Goal: Task Accomplishment & Management: Use online tool/utility

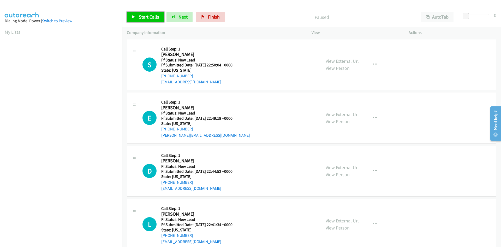
click at [150, 15] on span "Start Calls" at bounding box center [149, 17] width 20 height 6
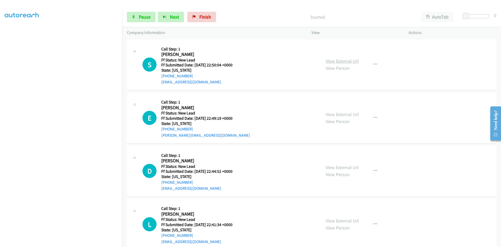
click at [348, 58] on link "View External Url" at bounding box center [342, 61] width 33 height 6
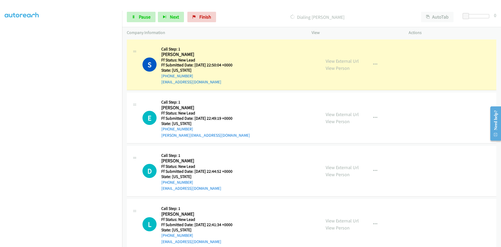
scroll to position [35, 0]
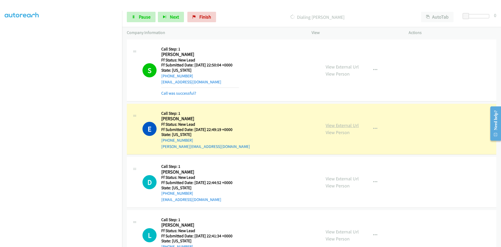
click at [354, 124] on link "View External Url" at bounding box center [342, 125] width 33 height 6
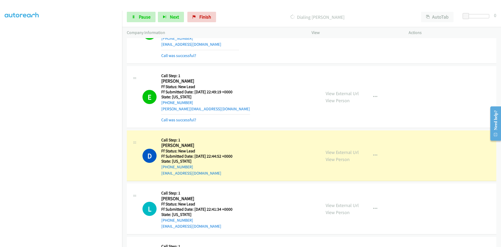
scroll to position [86, 0]
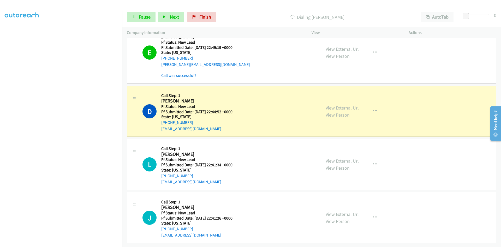
click at [330, 105] on link "View External Url" at bounding box center [342, 108] width 33 height 6
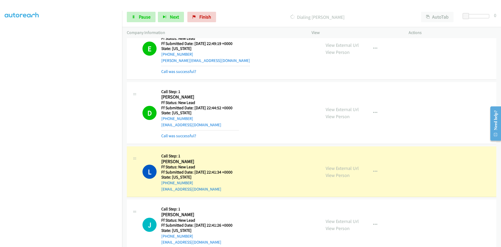
click at [140, 23] on div "Start Calls Pause Next Finish Dialing Laurie Rabinowitz AutoTab AutoTab 0" at bounding box center [311, 17] width 379 height 20
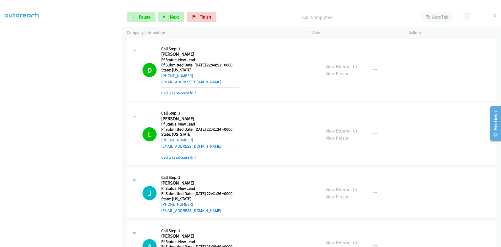
scroll to position [138, 0]
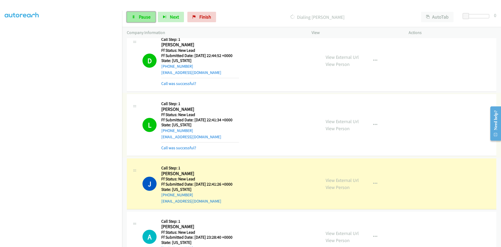
click at [137, 19] on link "Pause" at bounding box center [141, 17] width 29 height 10
click at [341, 177] on link "View External Url" at bounding box center [342, 180] width 33 height 6
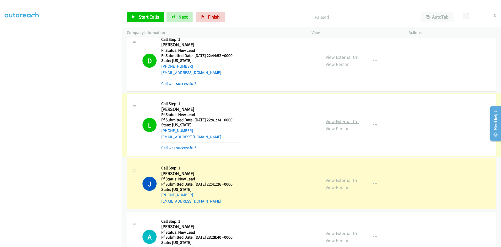
click at [333, 121] on link "View External Url" at bounding box center [342, 121] width 33 height 6
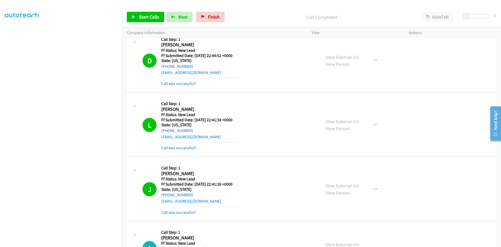
scroll to position [216, 0]
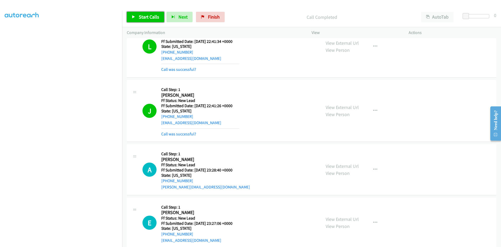
click at [154, 19] on span "Start Calls" at bounding box center [149, 17] width 20 height 6
click at [148, 12] on link "Pause" at bounding box center [141, 17] width 29 height 10
click at [150, 15] on span "Start Calls" at bounding box center [149, 17] width 20 height 6
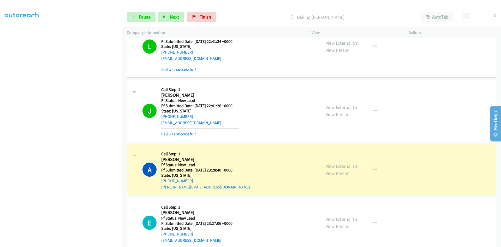
click at [350, 167] on link "View External Url" at bounding box center [342, 166] width 33 height 6
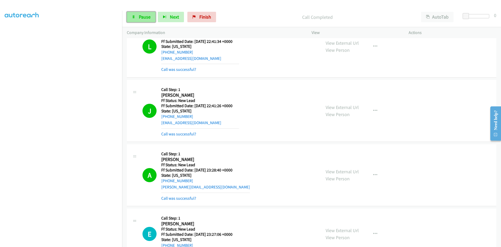
click at [138, 15] on link "Pause" at bounding box center [141, 17] width 29 height 10
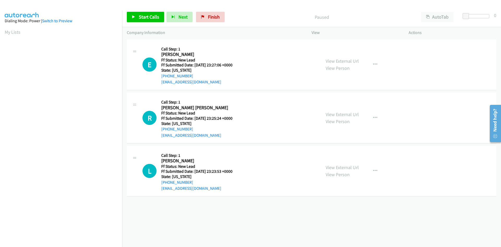
scroll to position [30, 0]
click at [161, 15] on link "Start Calls" at bounding box center [145, 17] width 37 height 10
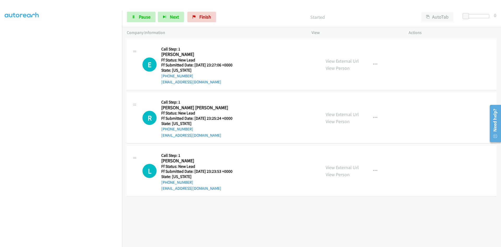
click at [326, 61] on link "View External Url" at bounding box center [342, 61] width 33 height 6
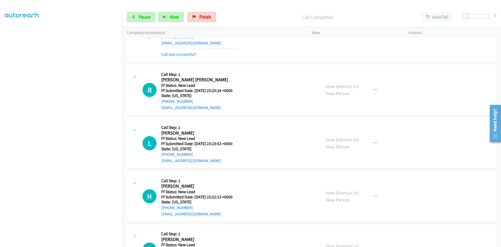
scroll to position [78, 0]
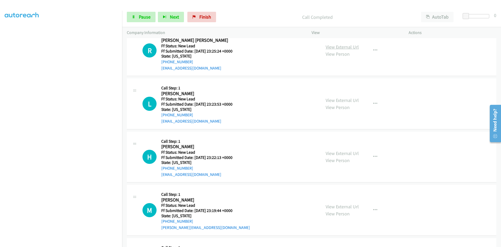
click at [344, 48] on link "View External Url" at bounding box center [342, 47] width 33 height 6
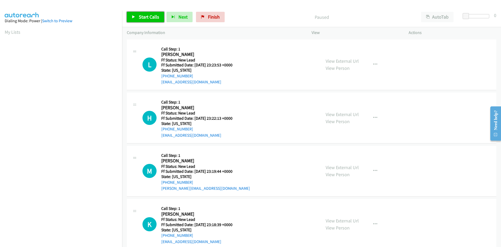
click at [143, 16] on span "Start Calls" at bounding box center [149, 17] width 20 height 6
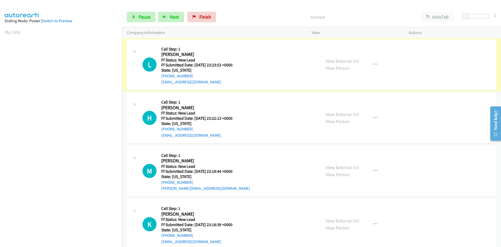
click at [347, 62] on link "View External Url" at bounding box center [342, 61] width 33 height 6
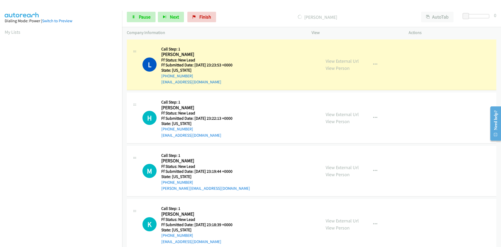
scroll to position [46, 0]
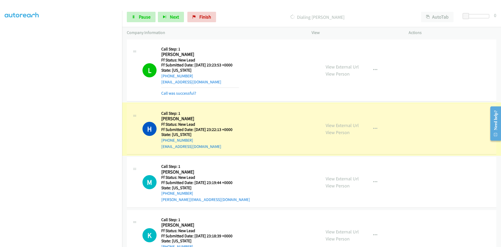
click at [330, 126] on link "View External Url" at bounding box center [342, 125] width 33 height 6
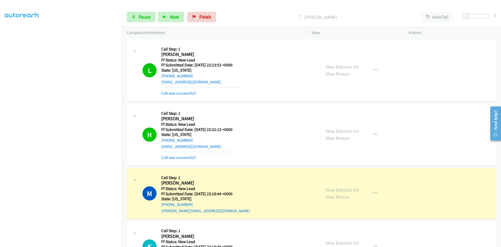
scroll to position [130, 0]
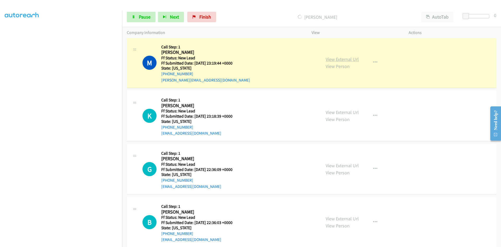
click at [334, 58] on link "View External Url" at bounding box center [342, 59] width 33 height 6
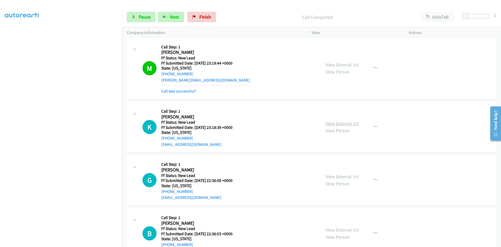
click at [333, 122] on link "View External Url" at bounding box center [342, 123] width 33 height 6
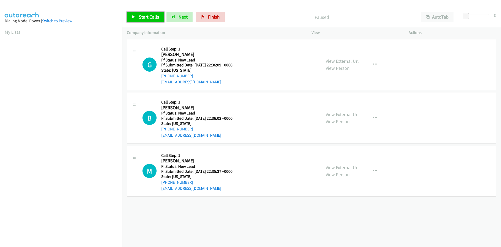
click at [151, 12] on link "Start Calls" at bounding box center [145, 17] width 37 height 10
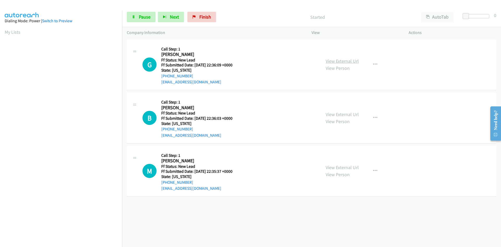
click at [348, 59] on link "View External Url" at bounding box center [342, 61] width 33 height 6
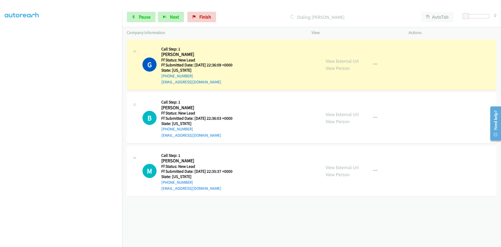
scroll to position [46, 0]
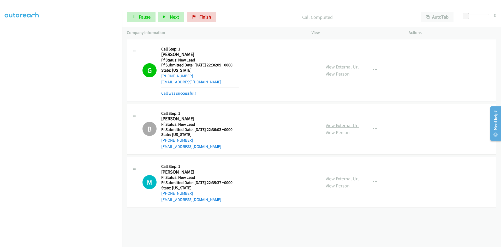
click at [353, 125] on link "View External Url" at bounding box center [342, 125] width 33 height 6
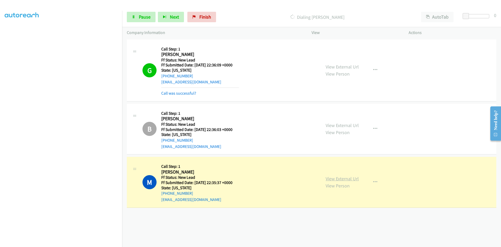
click at [352, 178] on link "View External Url" at bounding box center [342, 178] width 33 height 6
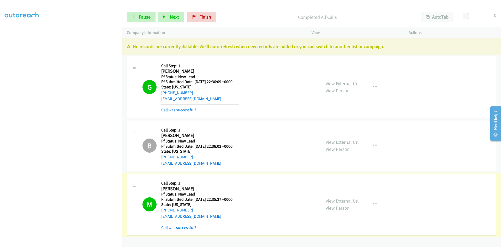
click at [329, 200] on link "View External Url" at bounding box center [342, 201] width 33 height 6
click at [192, 14] on link "Finish" at bounding box center [201, 17] width 29 height 10
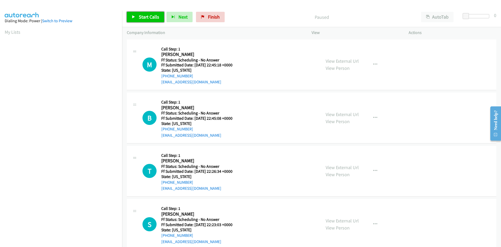
click at [154, 17] on span "Start Calls" at bounding box center [149, 17] width 20 height 6
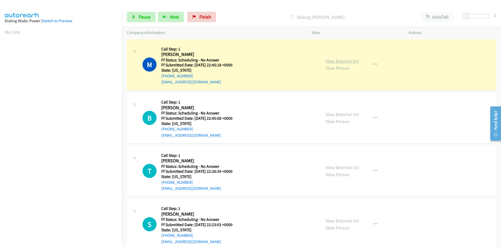
click at [326, 61] on link "View External Url" at bounding box center [342, 61] width 33 height 6
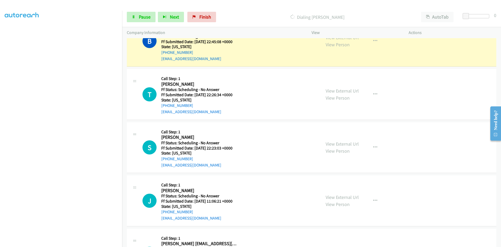
scroll to position [78, 0]
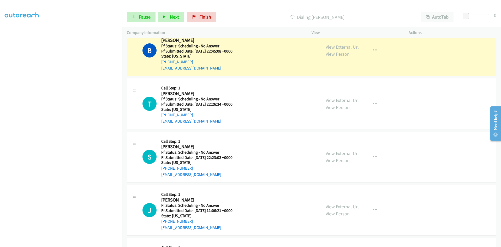
click at [349, 47] on link "View External Url" at bounding box center [342, 47] width 33 height 6
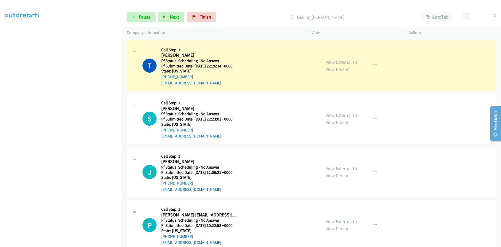
scroll to position [130, 0]
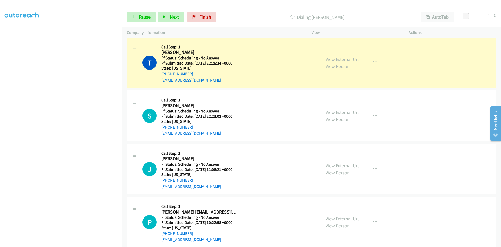
click at [347, 57] on link "View External Url" at bounding box center [342, 59] width 33 height 6
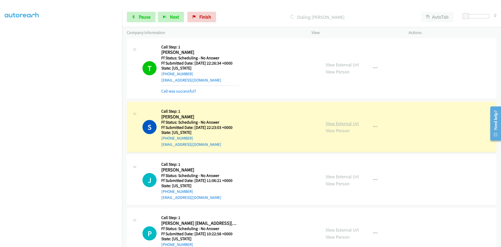
click at [343, 120] on link "View External Url" at bounding box center [342, 123] width 33 height 6
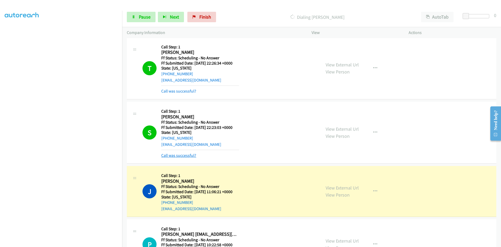
click at [187, 157] on link "Call was successful?" at bounding box center [178, 155] width 35 height 5
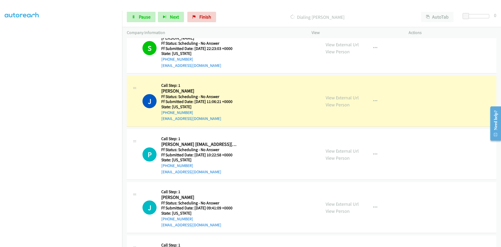
scroll to position [235, 0]
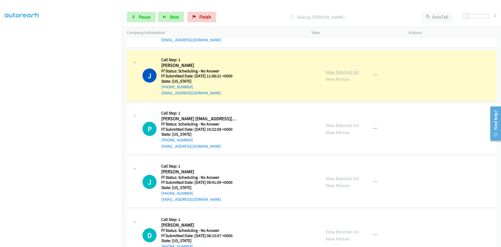
click at [338, 73] on link "View External Url" at bounding box center [342, 72] width 33 height 6
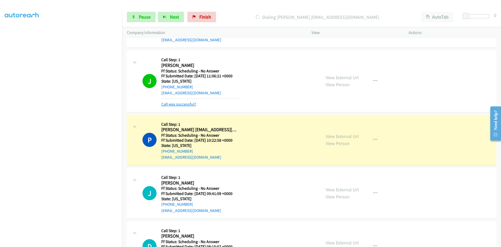
click at [177, 105] on link "Call was successful?" at bounding box center [178, 104] width 35 height 5
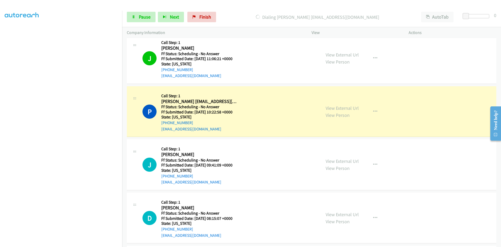
scroll to position [287, 0]
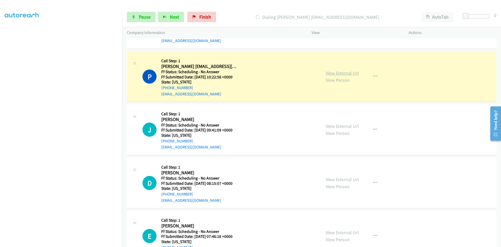
click at [334, 72] on link "View External Url" at bounding box center [342, 73] width 33 height 6
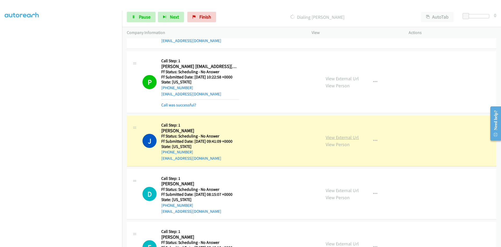
click at [332, 137] on link "View External Url" at bounding box center [342, 137] width 33 height 6
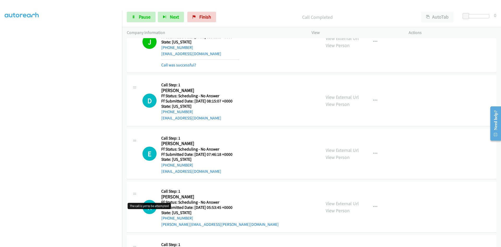
scroll to position [397, 0]
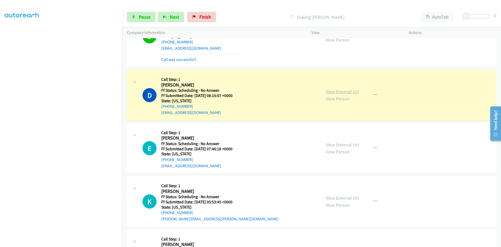
click at [354, 92] on link "View External Url" at bounding box center [342, 91] width 33 height 6
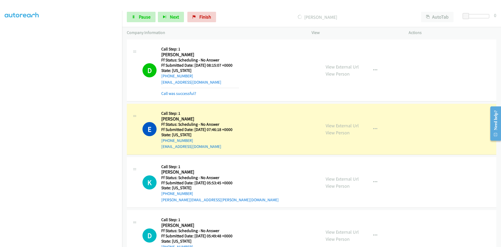
scroll to position [501, 0]
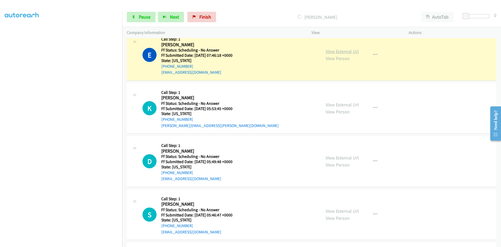
click at [353, 50] on link "View External Url" at bounding box center [342, 51] width 33 height 6
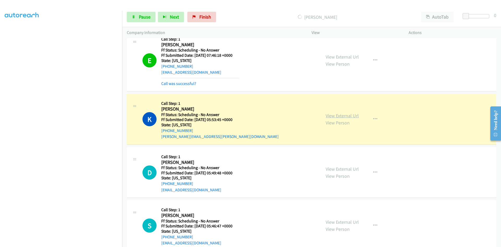
click at [341, 116] on link "View External Url" at bounding box center [342, 115] width 33 height 6
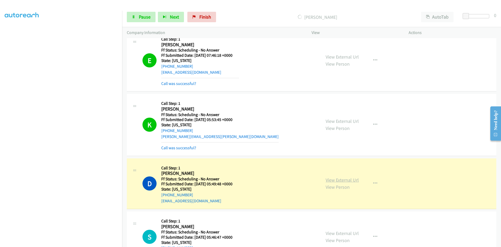
click at [343, 179] on link "View External Url" at bounding box center [342, 180] width 33 height 6
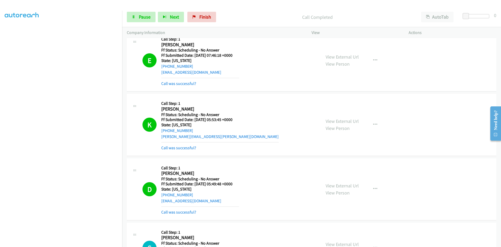
scroll to position [553, 0]
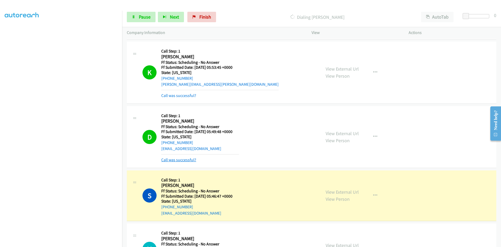
click at [163, 161] on link "Call was successful?" at bounding box center [178, 159] width 35 height 5
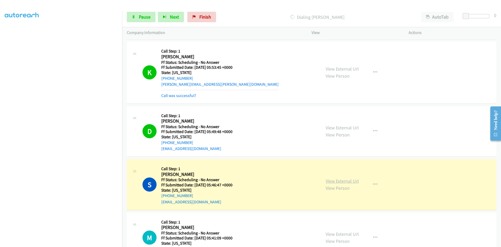
click at [345, 181] on link "View External Url" at bounding box center [342, 181] width 33 height 6
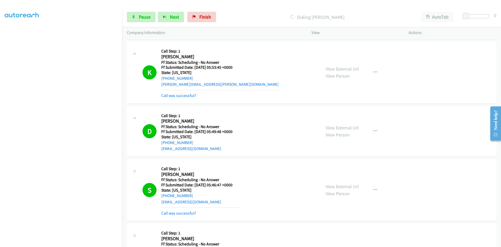
scroll to position [684, 0]
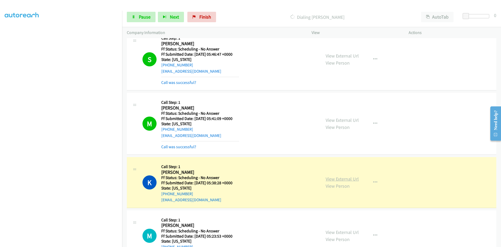
click at [339, 178] on link "View External Url" at bounding box center [342, 179] width 33 height 6
click at [332, 121] on link "View External Url" at bounding box center [342, 120] width 33 height 6
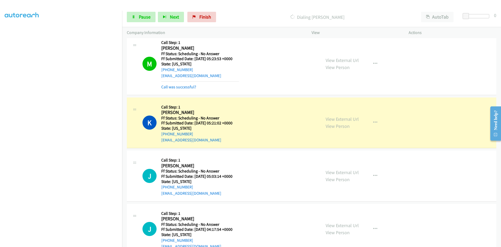
scroll to position [893, 0]
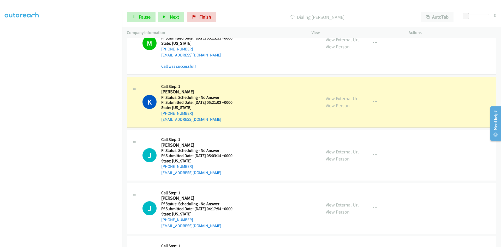
click at [332, 38] on div "View" at bounding box center [355, 32] width 97 height 11
click at [332, 39] on link "View External Url" at bounding box center [342, 40] width 33 height 6
click at [332, 98] on link "View External Url" at bounding box center [342, 98] width 33 height 6
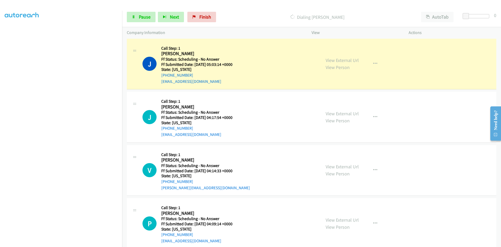
scroll to position [997, 0]
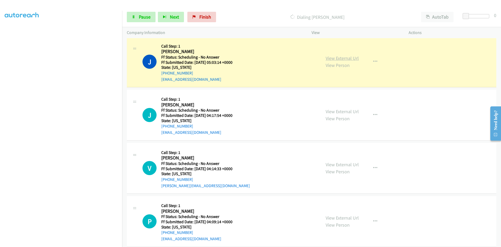
click at [342, 56] on link "View External Url" at bounding box center [342, 58] width 33 height 6
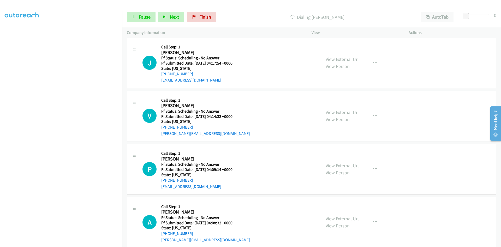
scroll to position [1061, 0]
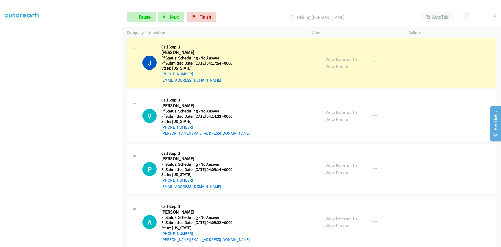
click at [346, 58] on link "View External Url" at bounding box center [342, 59] width 33 height 6
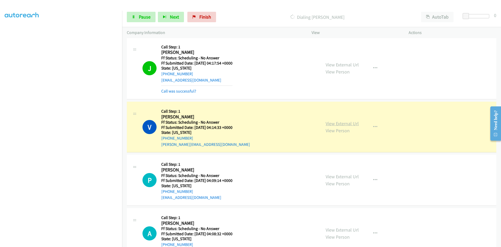
click at [334, 124] on link "View External Url" at bounding box center [342, 123] width 33 height 6
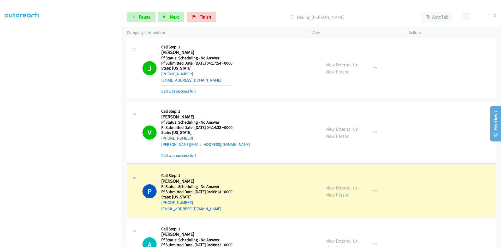
click at [190, 158] on div "V Callback Scheduled Call Step: 1 [PERSON_NAME] America/Los_Angeles Ff Status: …" at bounding box center [312, 133] width 370 height 62
click at [189, 157] on link "Call was successful?" at bounding box center [178, 155] width 35 height 5
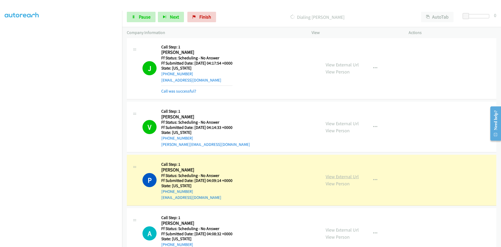
click at [330, 176] on link "View External Url" at bounding box center [342, 176] width 33 height 6
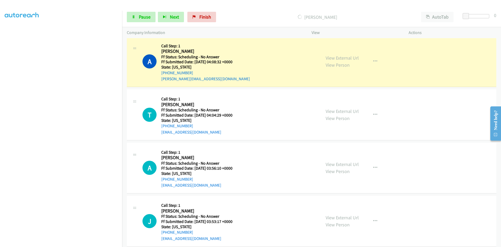
scroll to position [1254, 0]
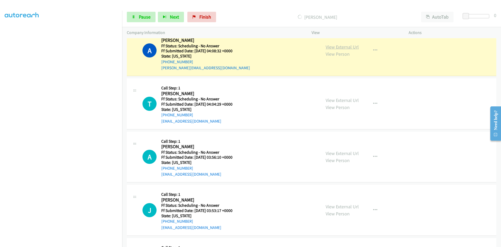
click at [356, 46] on link "View External Url" at bounding box center [342, 47] width 33 height 6
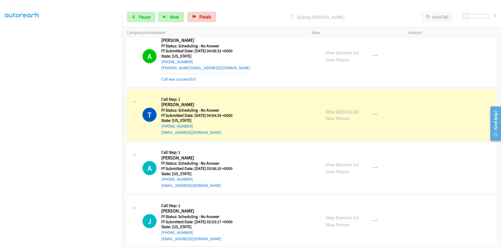
click at [339, 110] on link "View External Url" at bounding box center [342, 111] width 33 height 6
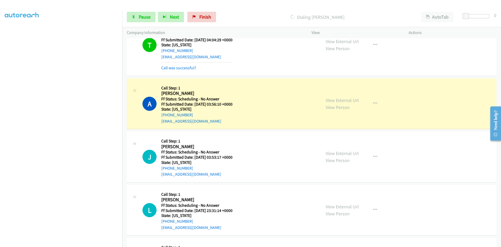
scroll to position [1332, 0]
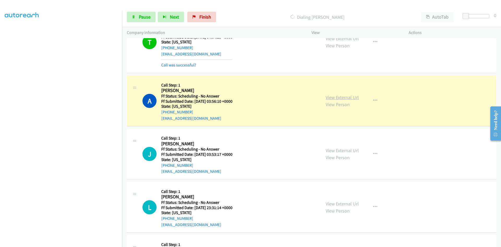
click at [350, 96] on link "View External Url" at bounding box center [342, 97] width 33 height 6
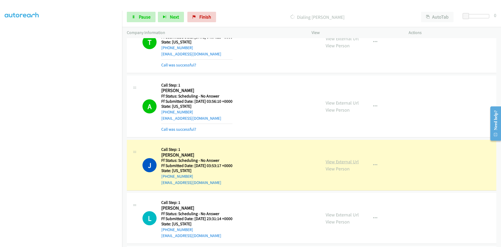
click at [335, 162] on link "View External Url" at bounding box center [342, 161] width 33 height 6
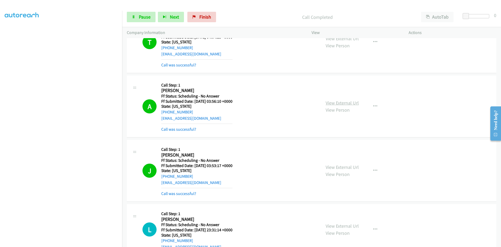
click at [354, 103] on link "View External Url" at bounding box center [342, 103] width 33 height 6
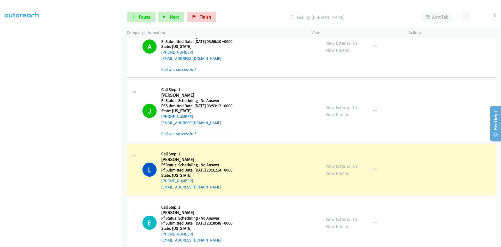
scroll to position [1411, 0]
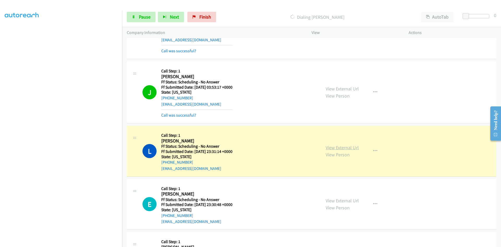
click at [351, 147] on link "View External Url" at bounding box center [342, 147] width 33 height 6
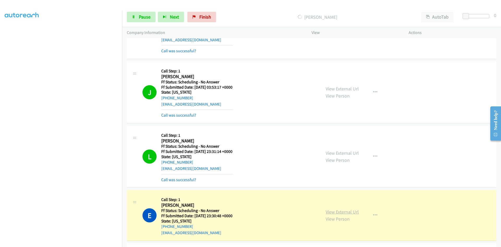
click at [333, 212] on link "View External Url" at bounding box center [342, 211] width 33 height 6
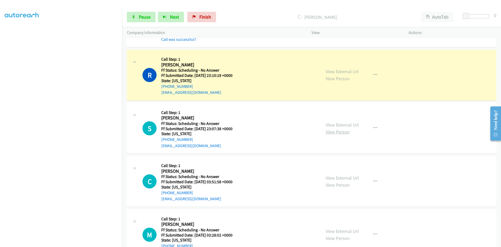
scroll to position [1619, 0]
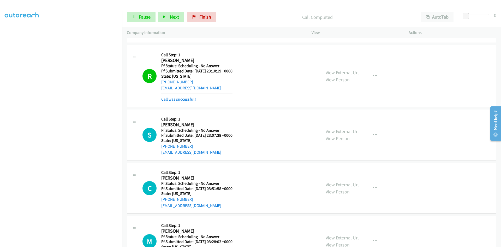
click at [354, 68] on div "View External Url View Person View External Url Email Schedule/Manage Callback …" at bounding box center [372, 76] width 102 height 52
click at [354, 70] on link "View External Url" at bounding box center [342, 72] width 33 height 6
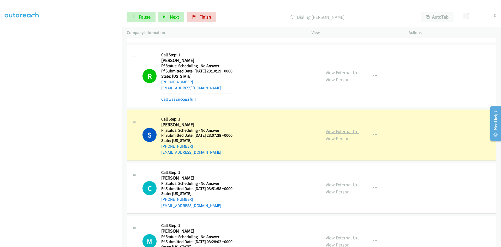
click at [328, 133] on link "View External Url" at bounding box center [342, 131] width 33 height 6
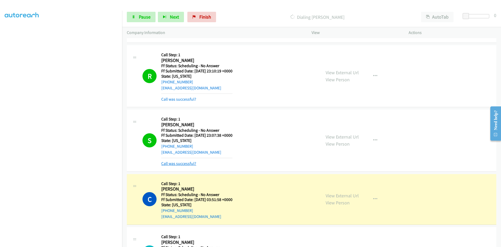
click at [171, 165] on link "Call was successful?" at bounding box center [178, 163] width 35 height 5
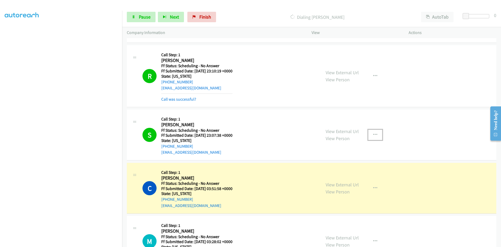
click at [373, 133] on icon "button" at bounding box center [375, 135] width 4 height 4
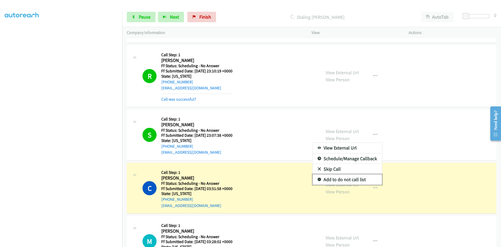
click at [352, 180] on link "Add to do not call list" at bounding box center [347, 179] width 69 height 10
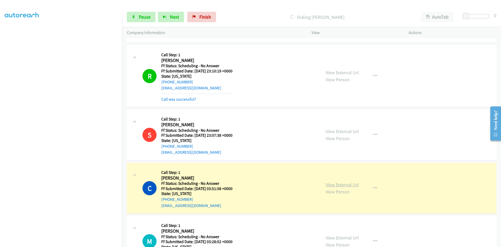
click at [333, 184] on link "View External Url" at bounding box center [342, 184] width 33 height 6
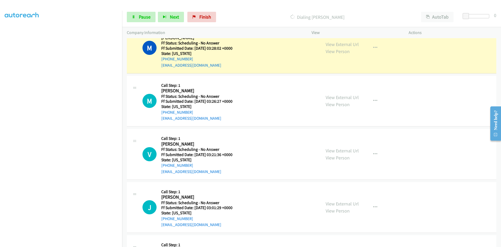
scroll to position [1828, 0]
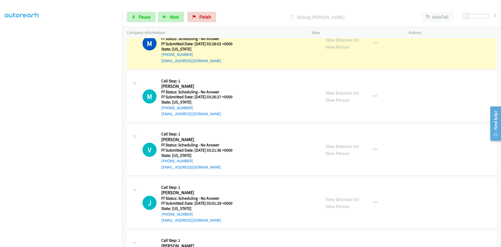
click at [354, 38] on div "View" at bounding box center [355, 32] width 97 height 11
click at [354, 40] on link "View External Url" at bounding box center [342, 40] width 33 height 6
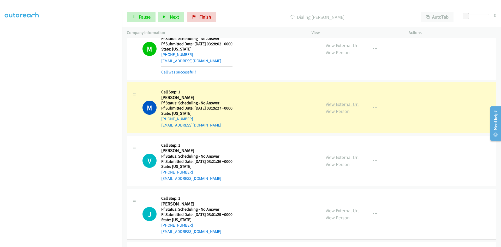
click at [339, 105] on link "View External Url" at bounding box center [342, 104] width 33 height 6
click at [139, 18] on span "Pause" at bounding box center [145, 17] width 12 height 6
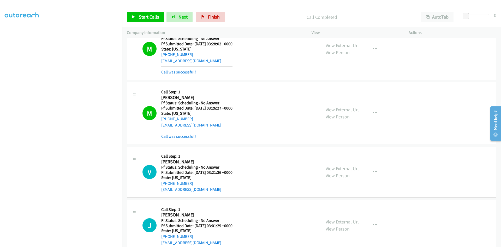
click at [191, 138] on link "Call was successful?" at bounding box center [178, 136] width 35 height 5
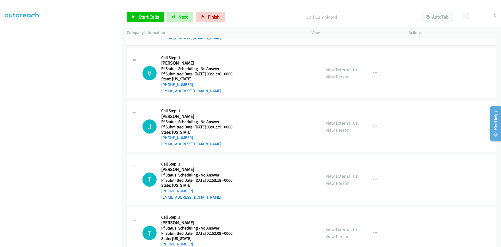
scroll to position [1907, 0]
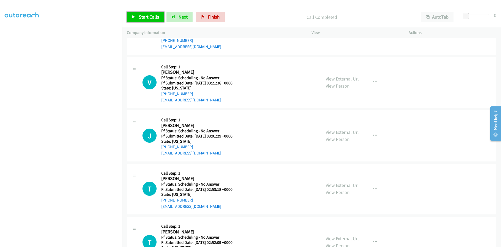
click at [143, 14] on span "Start Calls" at bounding box center [149, 17] width 20 height 6
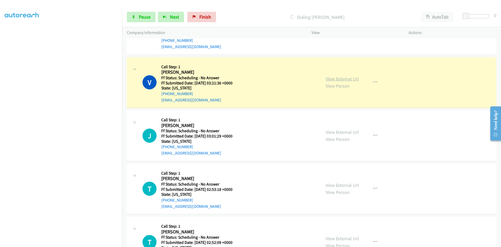
click at [336, 78] on link "View External Url" at bounding box center [342, 79] width 33 height 6
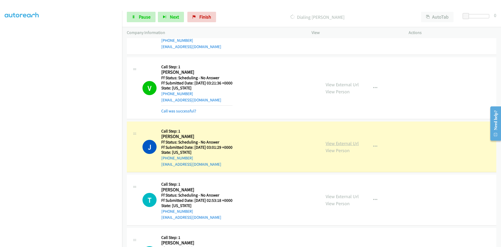
click at [353, 145] on link "View External Url" at bounding box center [342, 143] width 33 height 6
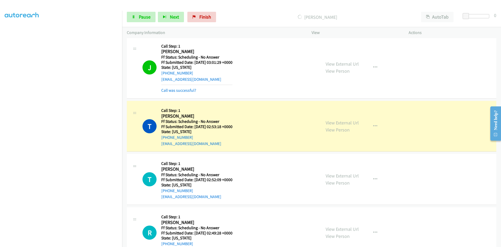
scroll to position [2063, 0]
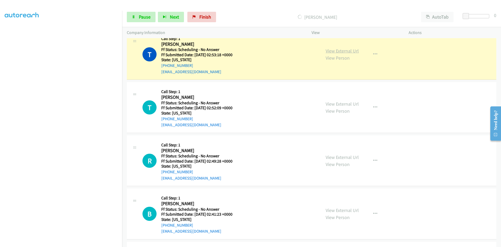
click at [348, 51] on link "View External Url" at bounding box center [342, 51] width 33 height 6
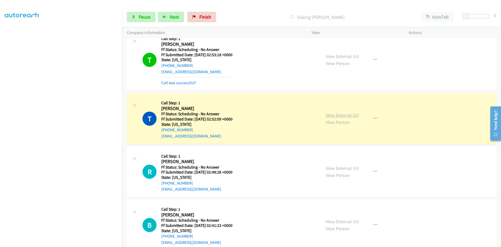
click at [326, 115] on link "View External Url" at bounding box center [342, 115] width 33 height 6
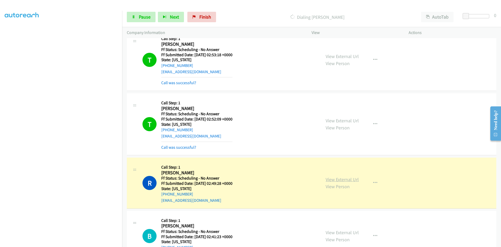
click at [331, 181] on link "View External Url" at bounding box center [342, 179] width 33 height 6
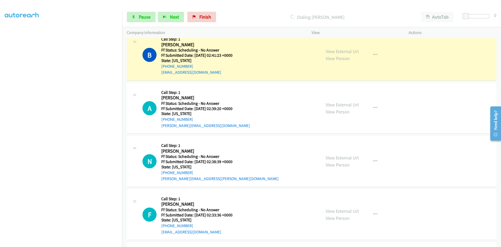
scroll to position [2246, 0]
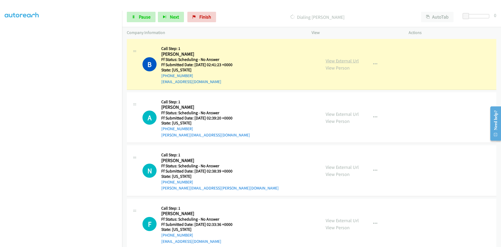
click at [330, 62] on link "View External Url" at bounding box center [342, 61] width 33 height 6
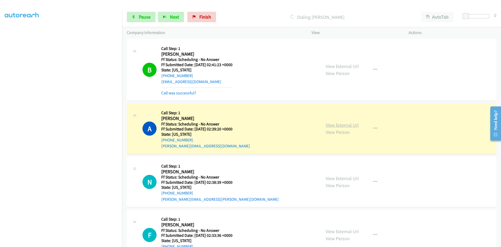
click at [341, 122] on link "View External Url" at bounding box center [342, 125] width 33 height 6
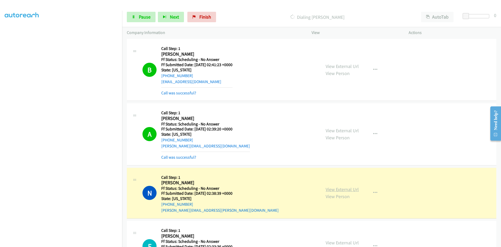
click at [328, 188] on link "View External Url" at bounding box center [342, 189] width 33 height 6
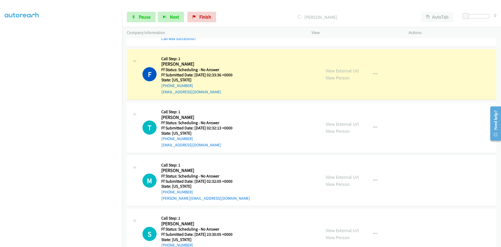
scroll to position [2440, 0]
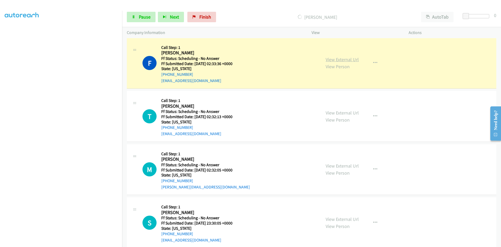
click at [355, 60] on link "View External Url" at bounding box center [342, 59] width 33 height 6
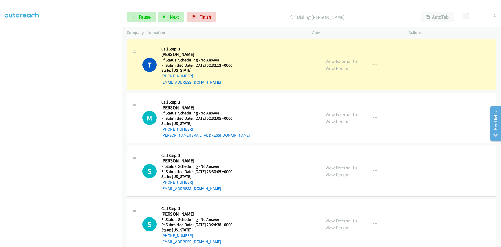
scroll to position [2518, 0]
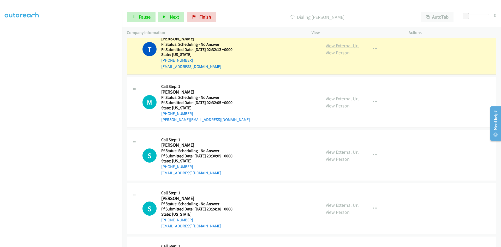
click at [333, 46] on link "View External Url" at bounding box center [342, 46] width 33 height 6
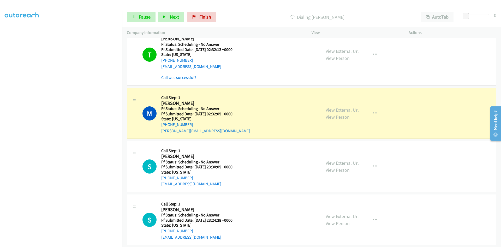
click at [341, 110] on link "View External Url" at bounding box center [342, 110] width 33 height 6
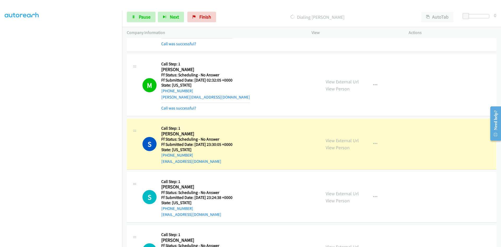
scroll to position [2648, 0]
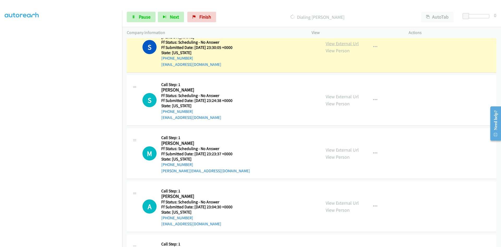
click at [347, 44] on link "View External Url" at bounding box center [342, 43] width 33 height 6
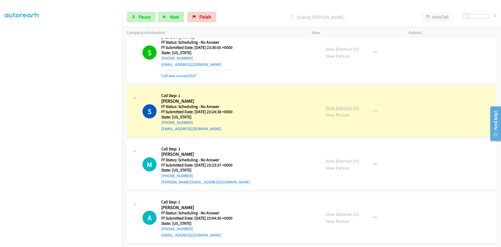
click at [354, 110] on link "View External Url" at bounding box center [342, 108] width 33 height 6
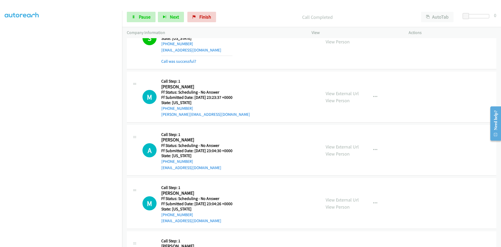
scroll to position [2753, 0]
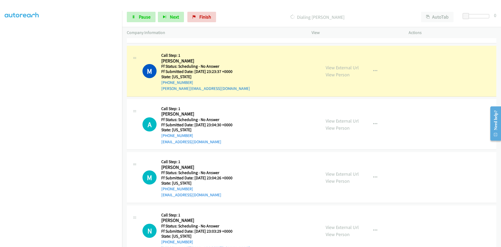
click at [347, 63] on div "View External Url View Person View External Url Email Schedule/Manage Callback …" at bounding box center [372, 70] width 102 height 41
click at [348, 68] on link "View External Url" at bounding box center [342, 67] width 33 height 6
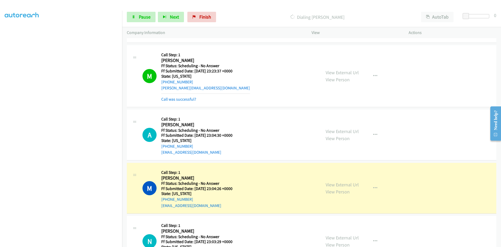
scroll to position [2818, 0]
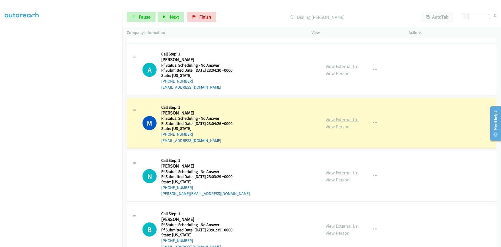
click at [337, 119] on link "View External Url" at bounding box center [342, 119] width 33 height 6
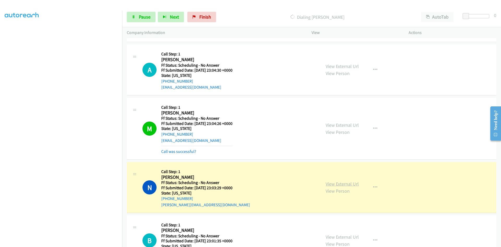
click at [346, 184] on link "View External Url" at bounding box center [342, 184] width 33 height 6
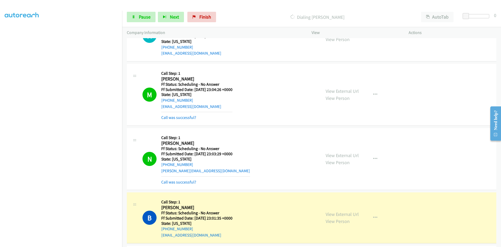
scroll to position [2897, 0]
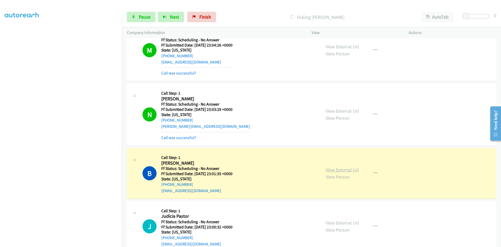
click at [339, 168] on link "View External Url" at bounding box center [342, 169] width 33 height 6
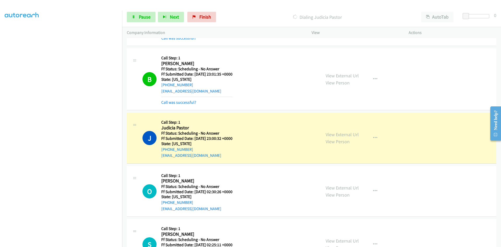
scroll to position [3001, 0]
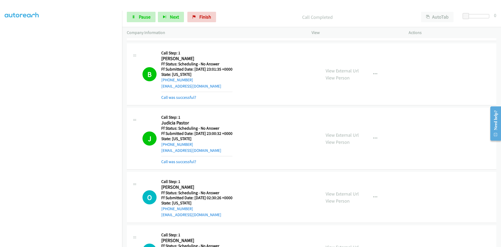
click at [337, 130] on div "View External Url View Person View External Url Email Schedule/Manage Callback …" at bounding box center [372, 138] width 102 height 52
click at [336, 137] on link "View External Url" at bounding box center [342, 135] width 33 height 6
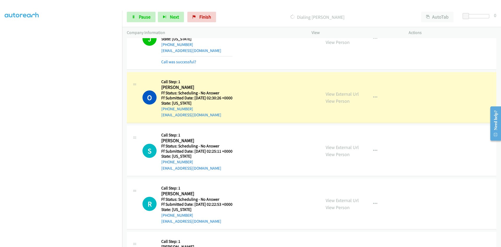
scroll to position [3105, 0]
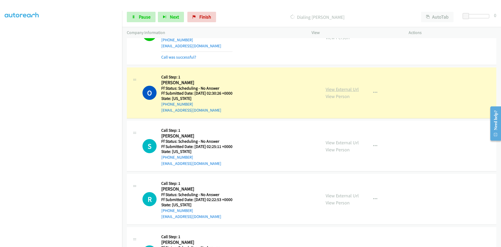
click at [341, 91] on link "View External Url" at bounding box center [342, 89] width 33 height 6
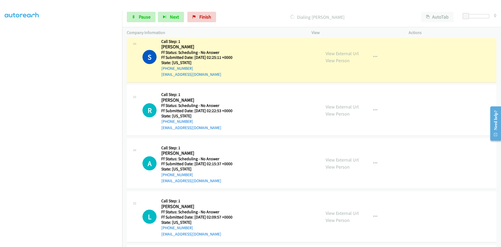
scroll to position [3210, 0]
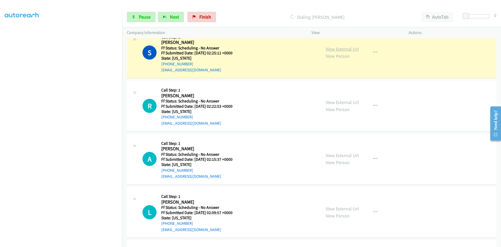
click at [329, 49] on link "View External Url" at bounding box center [342, 49] width 33 height 6
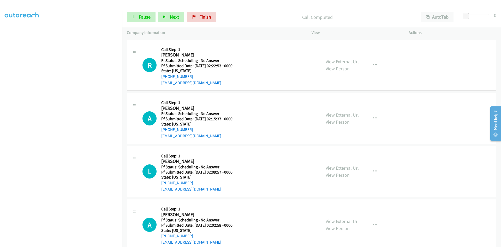
scroll to position [3262, 0]
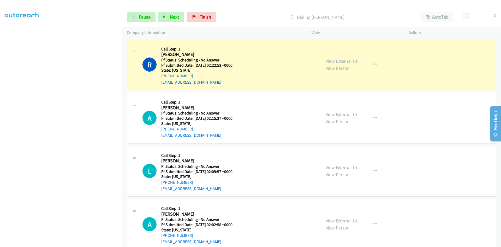
click at [339, 60] on link "View External Url" at bounding box center [342, 61] width 33 height 6
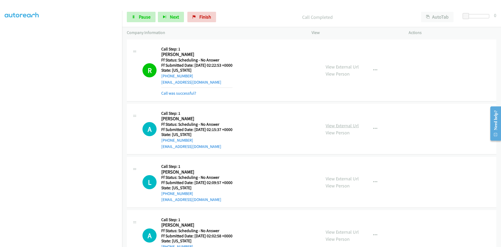
click at [348, 123] on link "View External Url" at bounding box center [342, 125] width 33 height 6
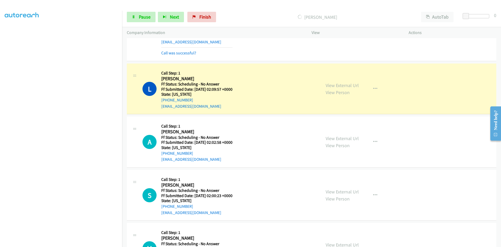
scroll to position [3392, 0]
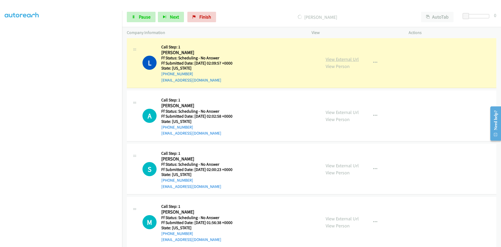
click at [343, 59] on link "View External Url" at bounding box center [342, 59] width 33 height 6
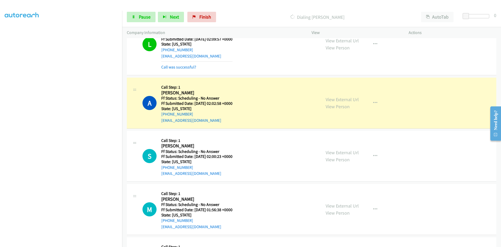
scroll to position [3445, 0]
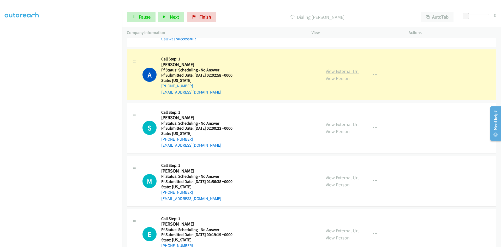
click at [327, 72] on link "View External Url" at bounding box center [342, 71] width 33 height 6
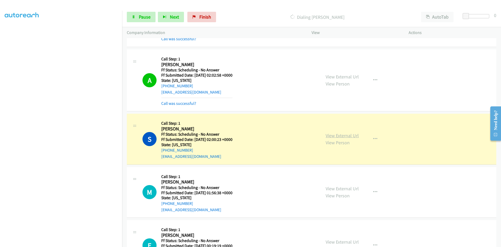
click at [338, 136] on link "View External Url" at bounding box center [342, 135] width 33 height 6
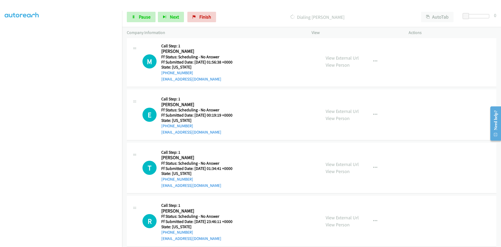
scroll to position [3586, 0]
click at [373, 60] on icon "button" at bounding box center [375, 61] width 4 height 4
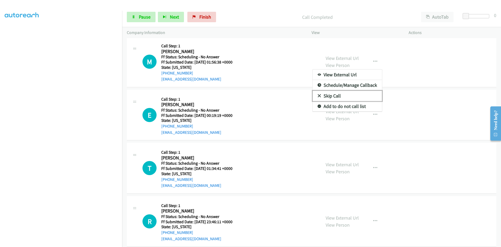
click at [339, 94] on link "Skip Call" at bounding box center [347, 96] width 69 height 10
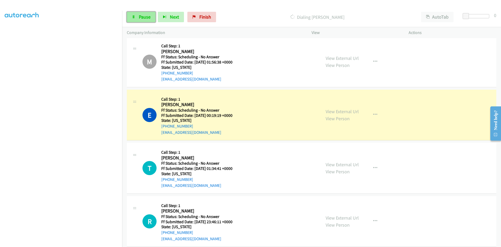
click at [143, 15] on span "Pause" at bounding box center [145, 17] width 12 height 6
click at [336, 111] on link "View External Url" at bounding box center [342, 111] width 33 height 6
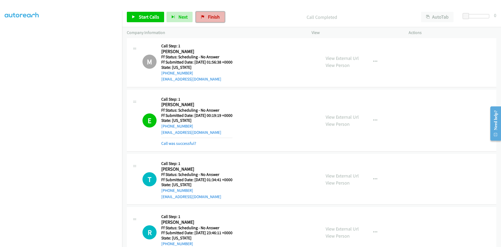
click at [219, 18] on link "Finish" at bounding box center [210, 17] width 29 height 10
click at [210, 14] on link "Finish" at bounding box center [210, 17] width 29 height 10
